Goal: Task Accomplishment & Management: Use online tool/utility

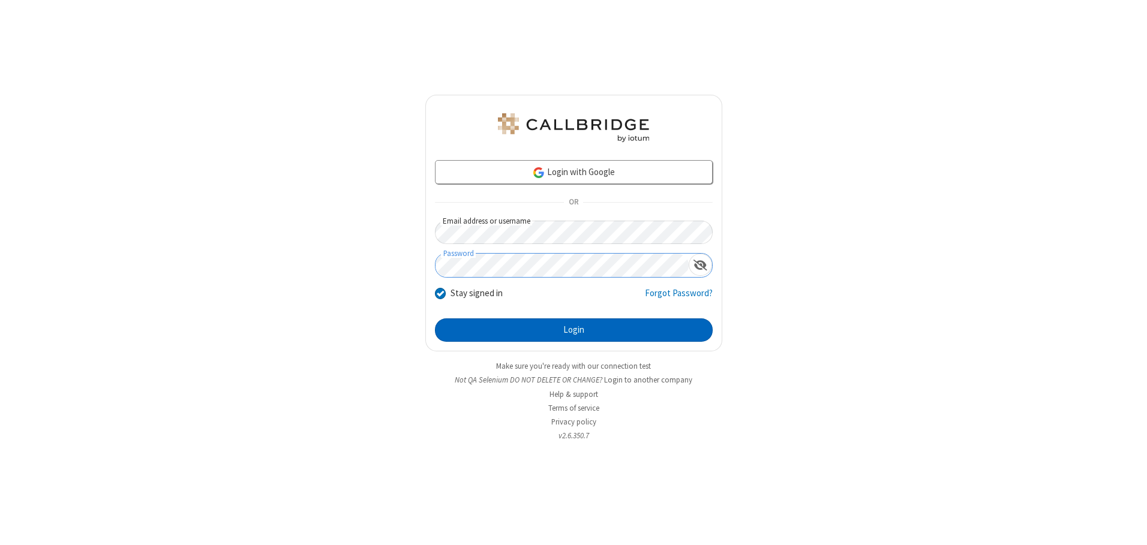
click at [574, 330] on button "Login" at bounding box center [574, 331] width 278 height 24
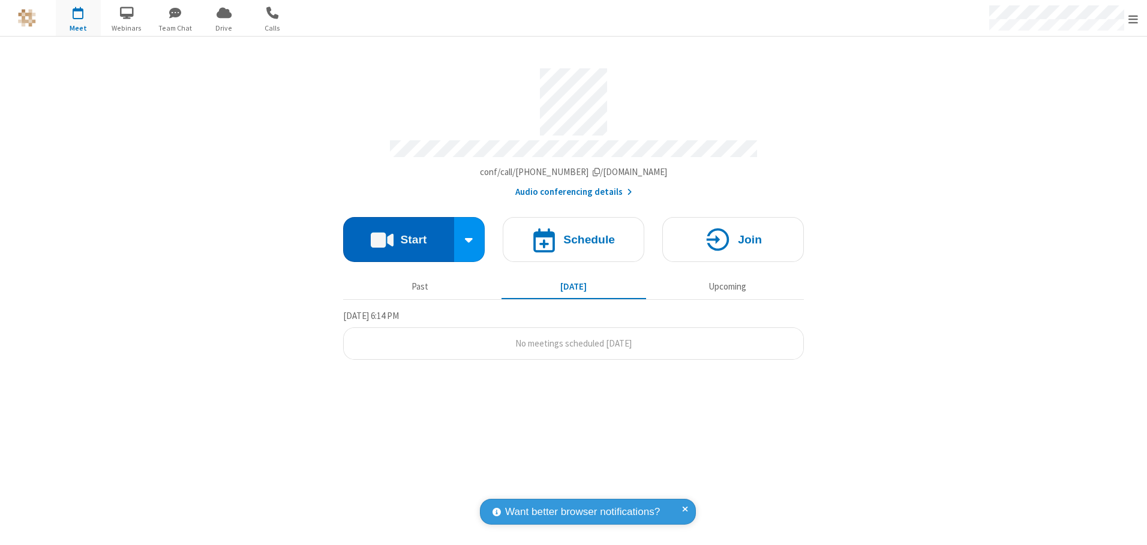
click at [398, 235] on button "Start" at bounding box center [398, 239] width 111 height 45
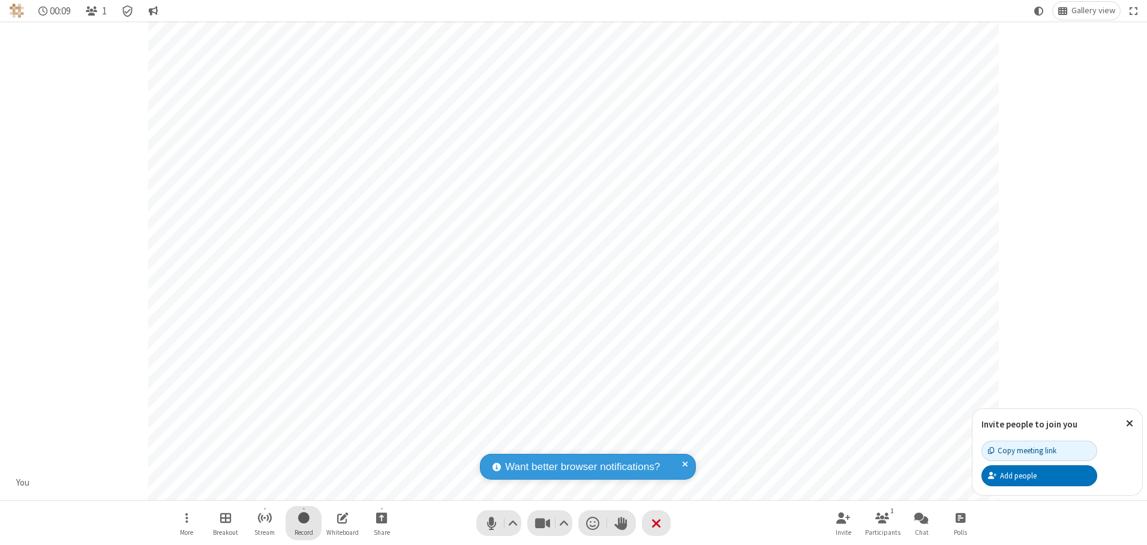
click at [304, 523] on span "Start recording" at bounding box center [303, 518] width 11 height 15
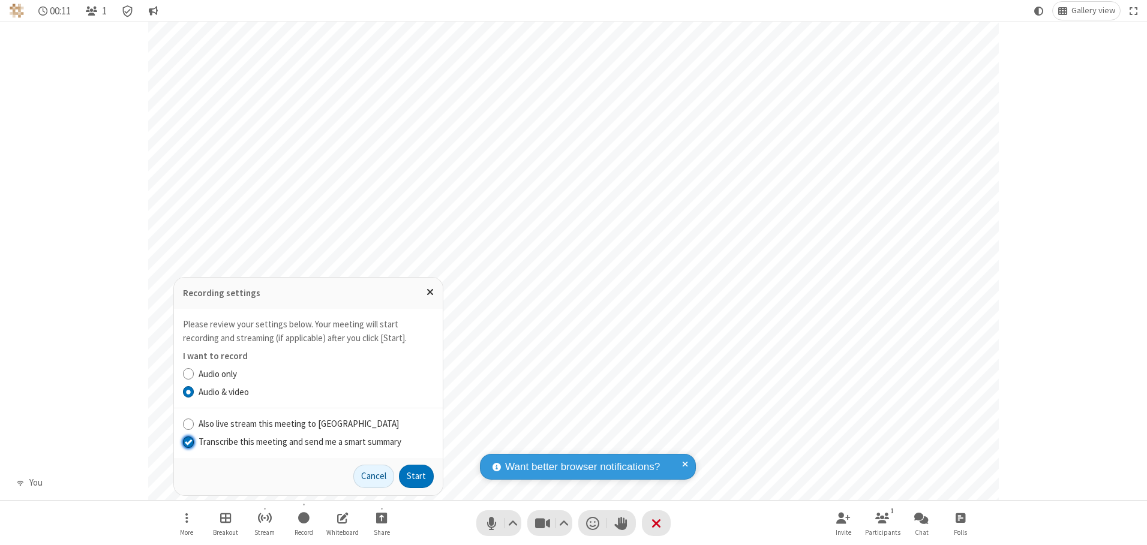
click at [188, 442] on input "Transcribe this meeting and send me a smart summary" at bounding box center [188, 442] width 11 height 13
click at [416, 476] on button "Start" at bounding box center [416, 477] width 35 height 24
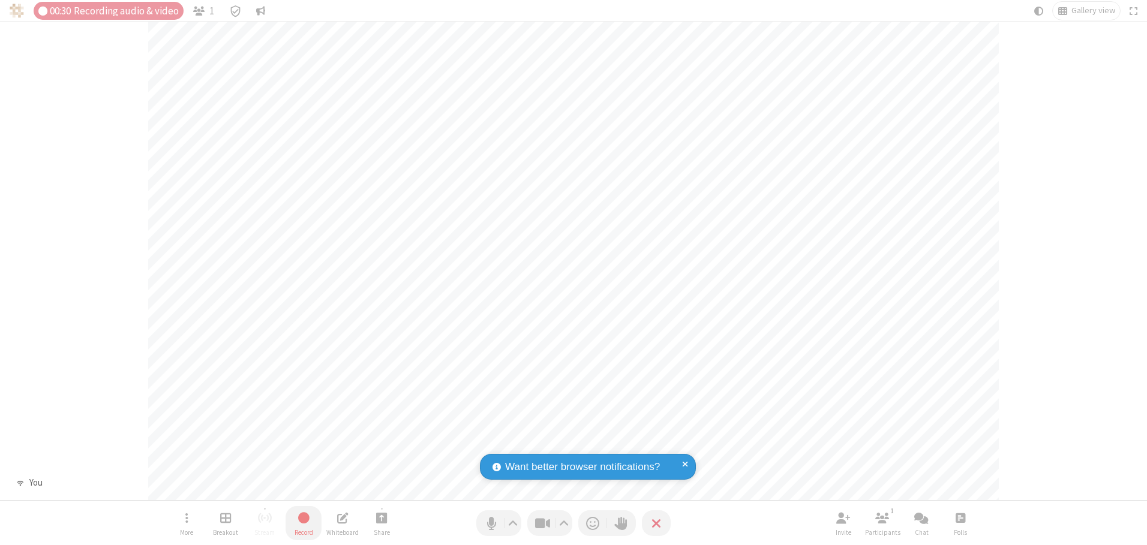
click at [304, 523] on span "Stop recording" at bounding box center [304, 518] width 14 height 15
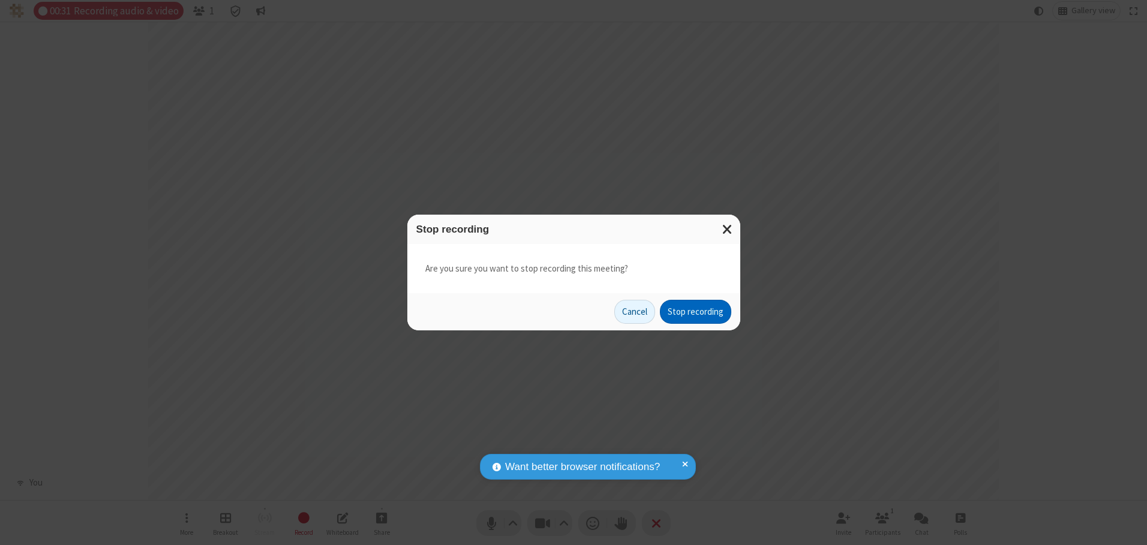
click at [695, 312] on button "Stop recording" at bounding box center [695, 312] width 71 height 24
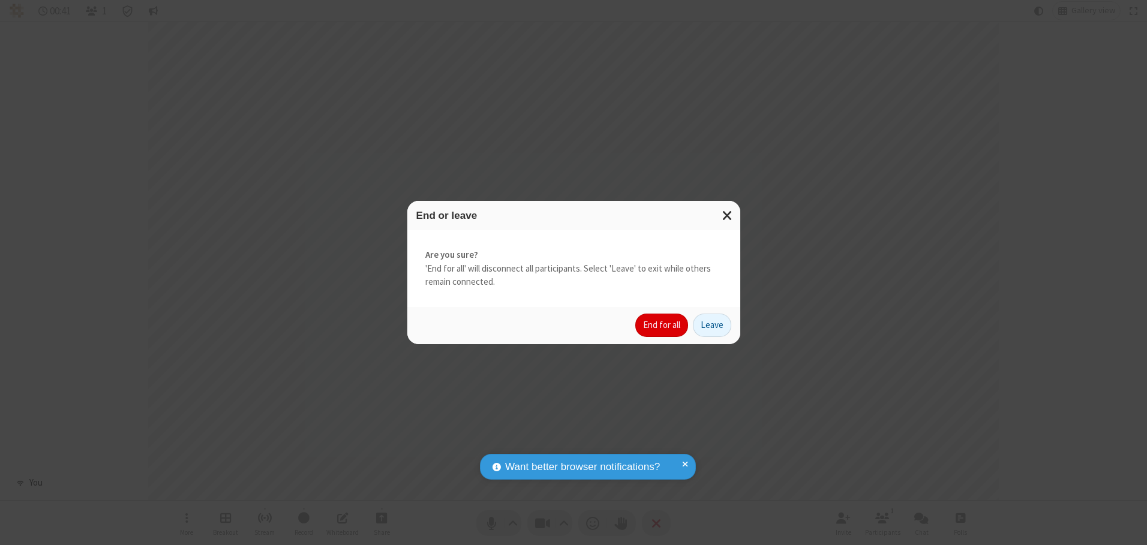
click at [662, 325] on button "End for all" at bounding box center [661, 326] width 53 height 24
